Goal: Task Accomplishment & Management: Manage account settings

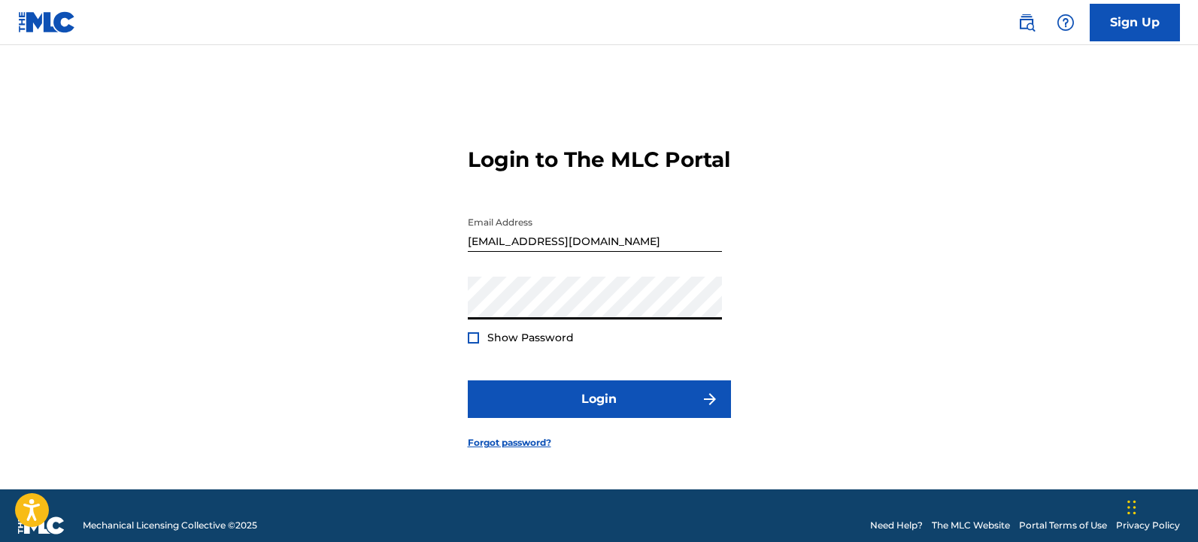
click at [468, 380] on button "Login" at bounding box center [599, 399] width 263 height 38
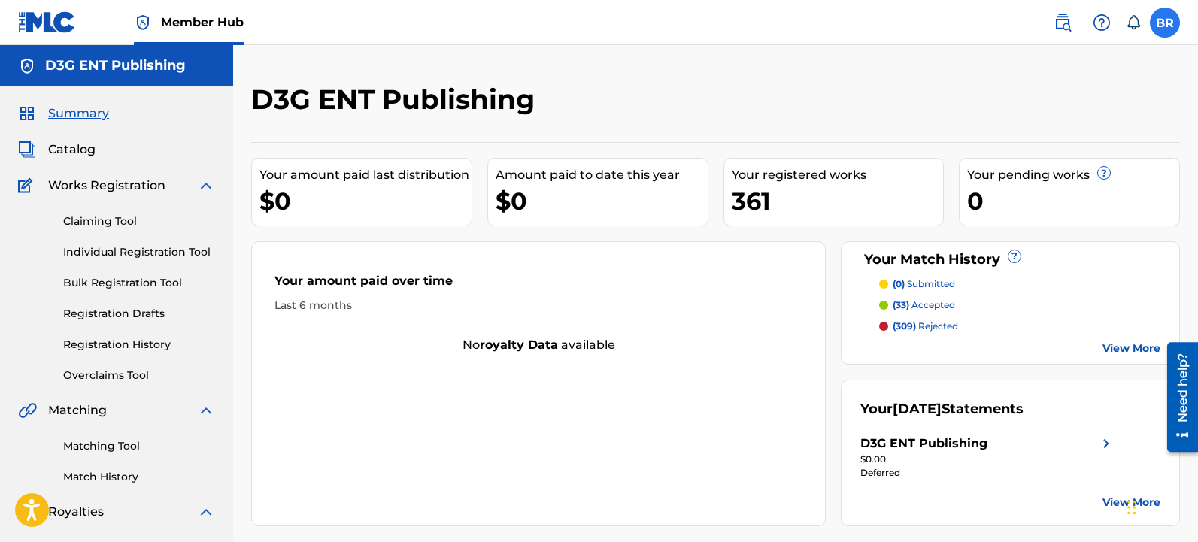
click at [1160, 14] on label at bounding box center [1164, 23] width 30 height 30
click at [1164, 23] on input "BR [PERSON_NAME] [EMAIL_ADDRESS][DOMAIN_NAME] Notification Preferences Profile …" at bounding box center [1164, 23] width 0 height 0
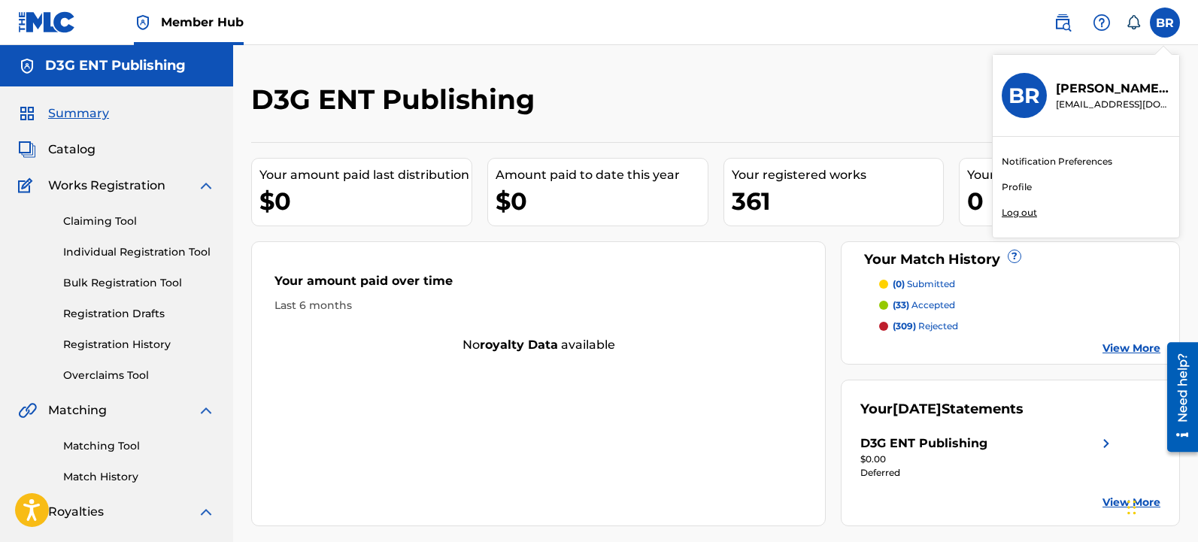
click at [1027, 214] on p "Log out" at bounding box center [1018, 213] width 35 height 14
click at [1164, 23] on input "BR [PERSON_NAME] [EMAIL_ADDRESS][DOMAIN_NAME] Notification Preferences Profile …" at bounding box center [1164, 23] width 0 height 0
